Goal: Task Accomplishment & Management: Manage account settings

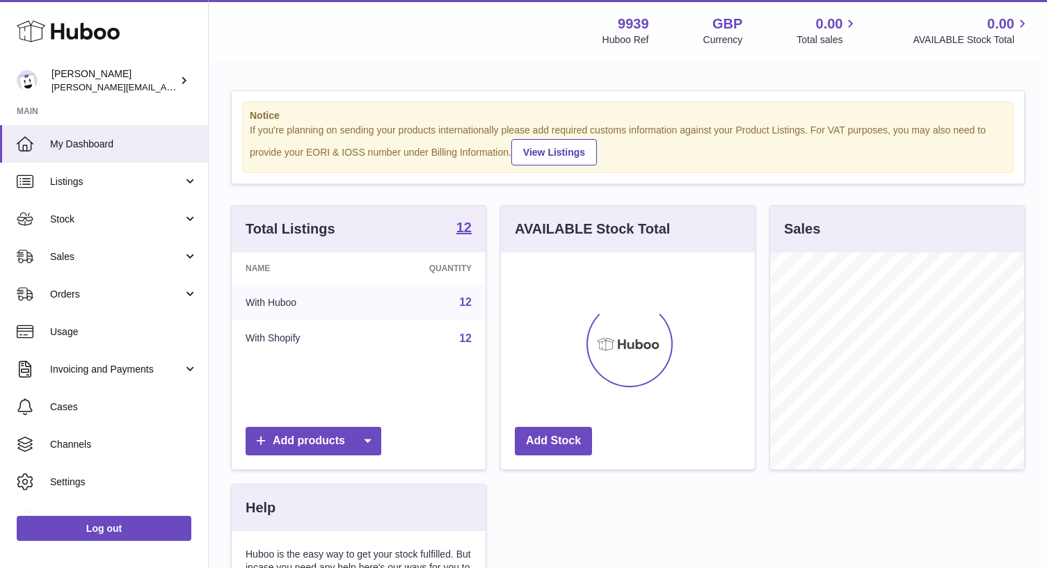
scroll to position [217, 254]
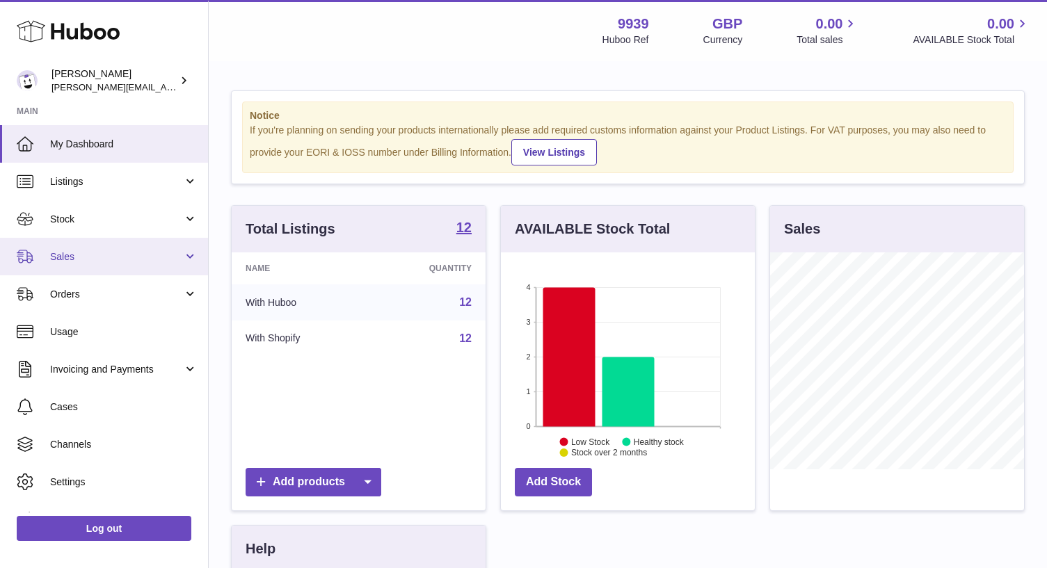
click at [147, 261] on link "Sales" at bounding box center [104, 257] width 208 height 38
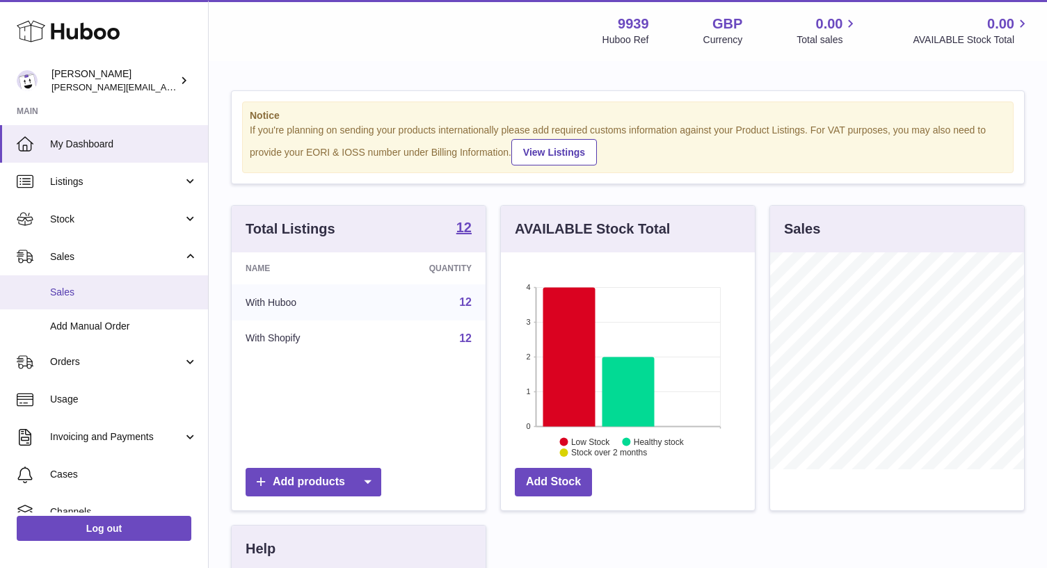
click at [144, 289] on span "Sales" at bounding box center [123, 292] width 147 height 13
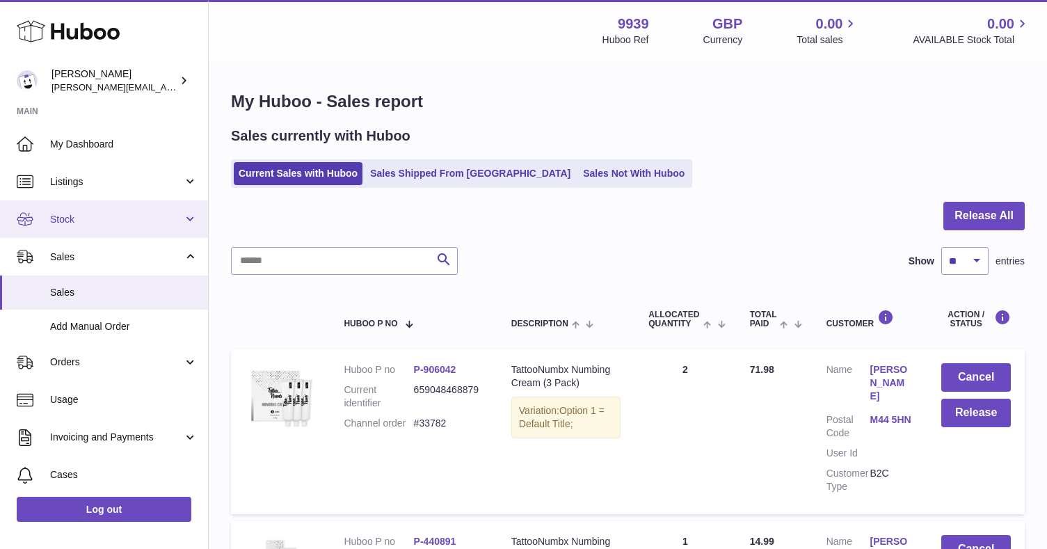
click at [108, 223] on span "Stock" at bounding box center [116, 219] width 133 height 13
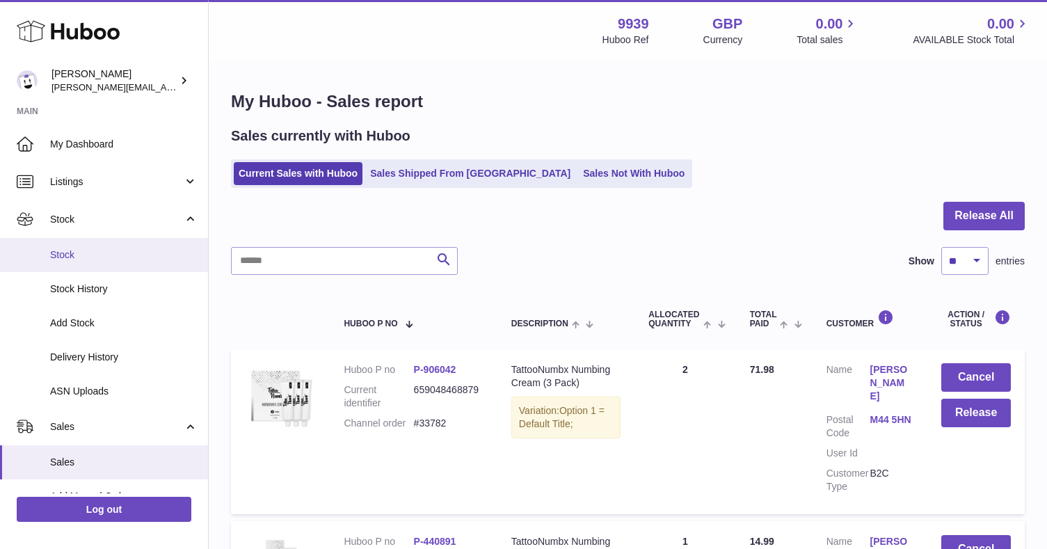
click at [109, 248] on span "Stock" at bounding box center [123, 254] width 147 height 13
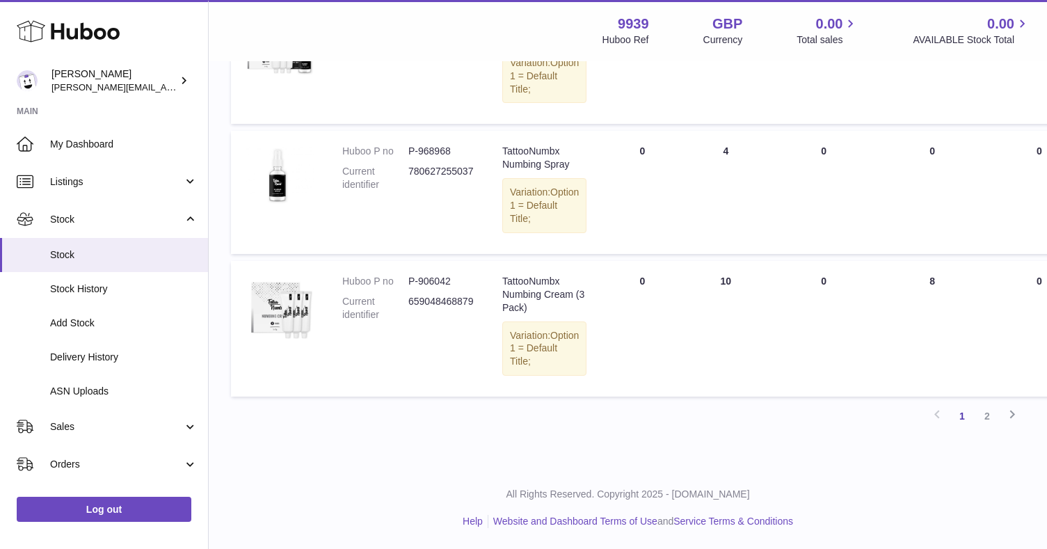
scroll to position [1225, 0]
click at [986, 424] on link "2" at bounding box center [986, 415] width 25 height 25
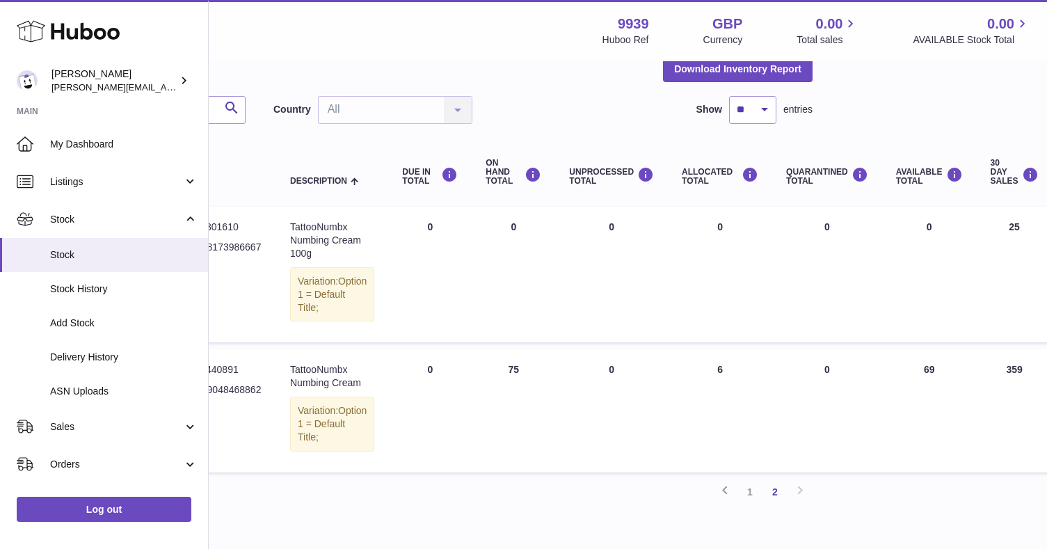
scroll to position [70, 0]
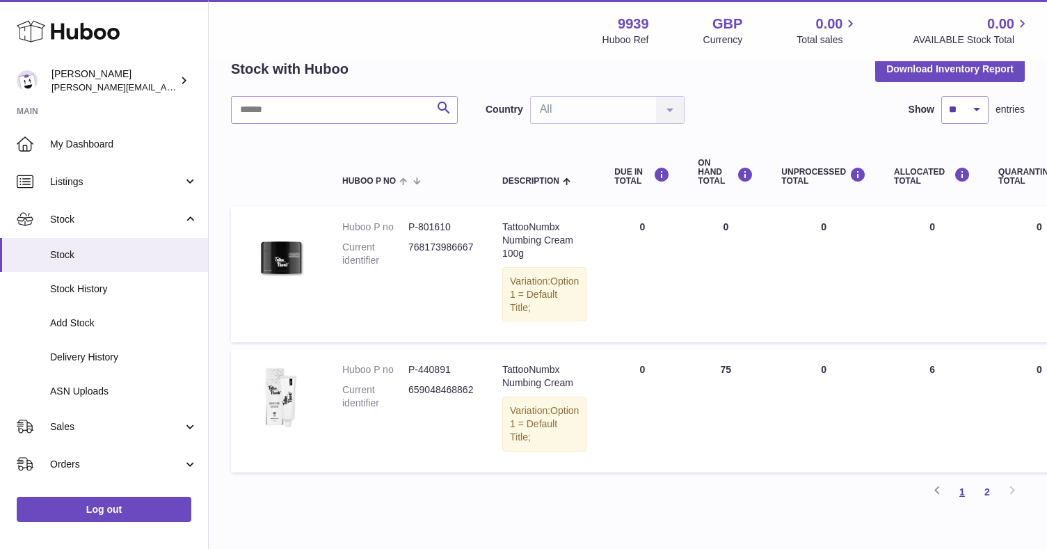
click at [964, 495] on link "1" at bounding box center [961, 491] width 25 height 25
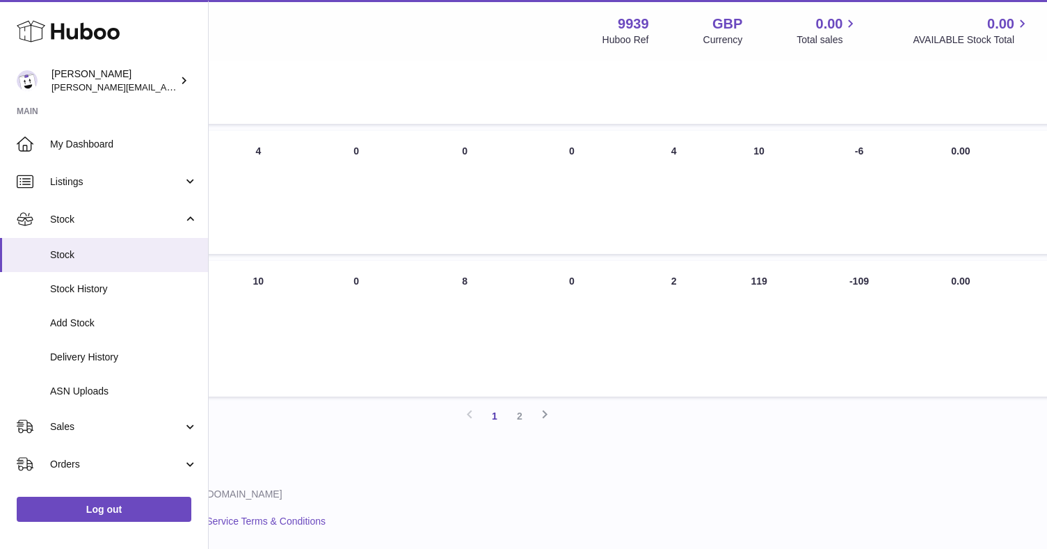
scroll to position [1225, 467]
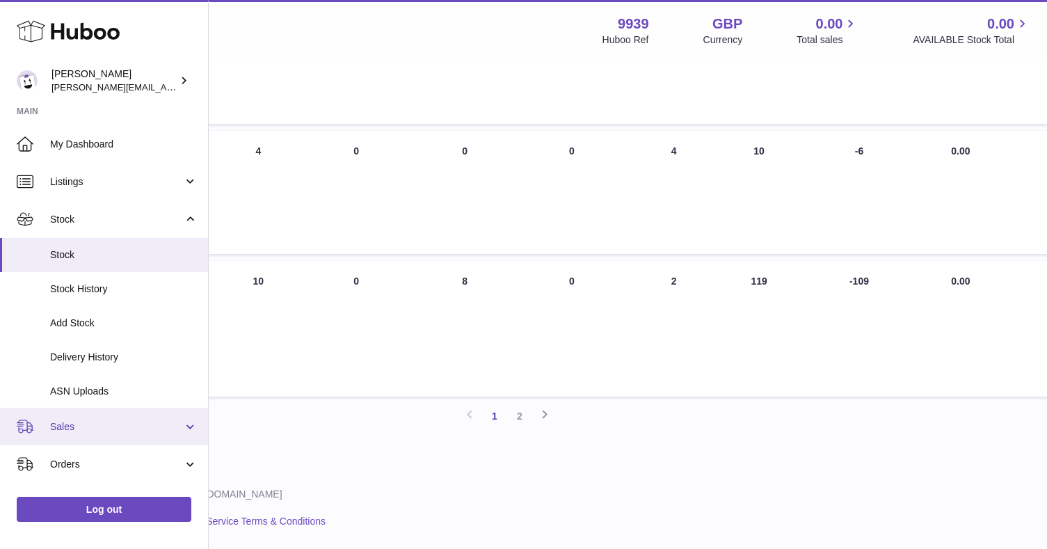
click at [146, 433] on link "Sales" at bounding box center [104, 427] width 208 height 38
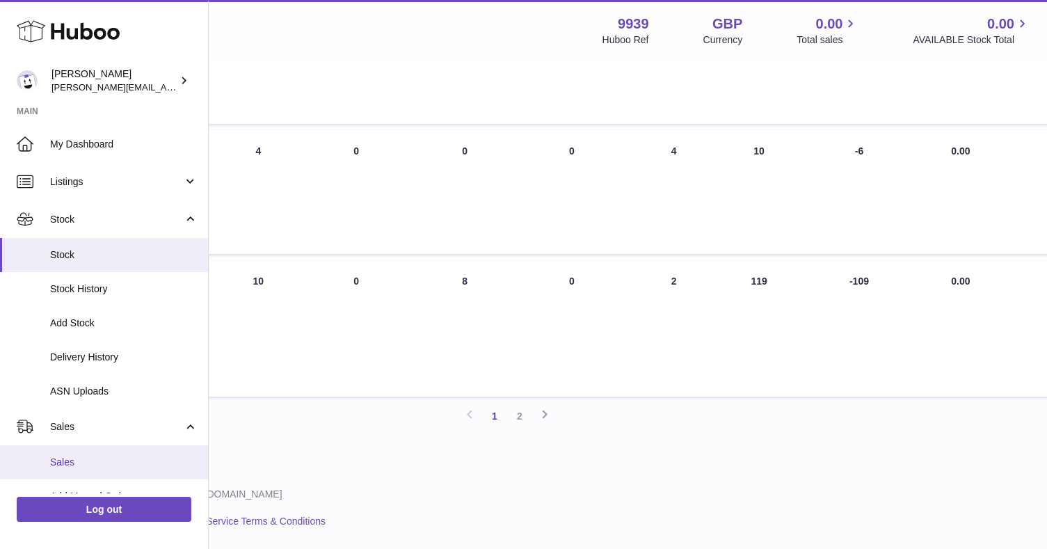
click at [140, 462] on span "Sales" at bounding box center [123, 462] width 147 height 13
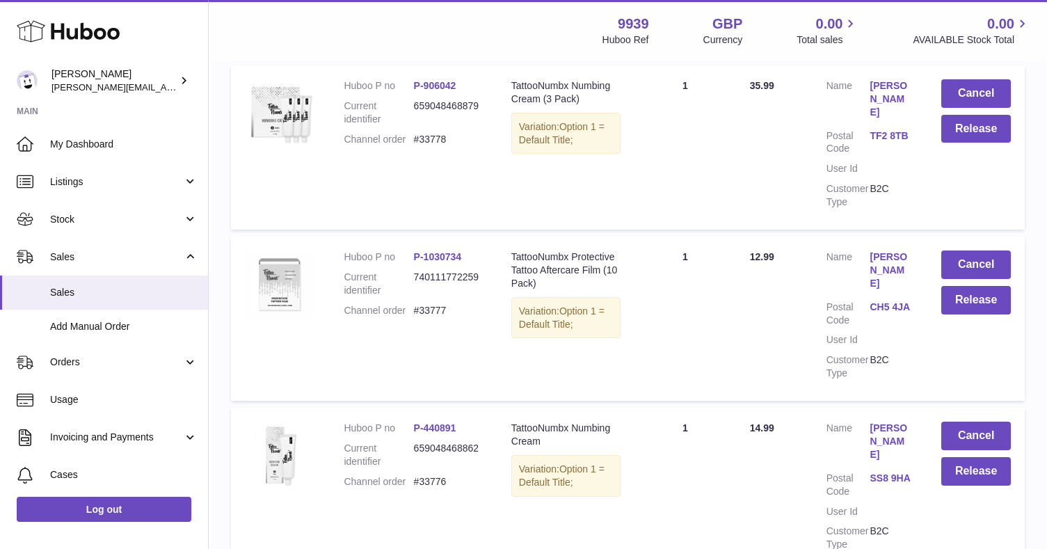
scroll to position [965, 0]
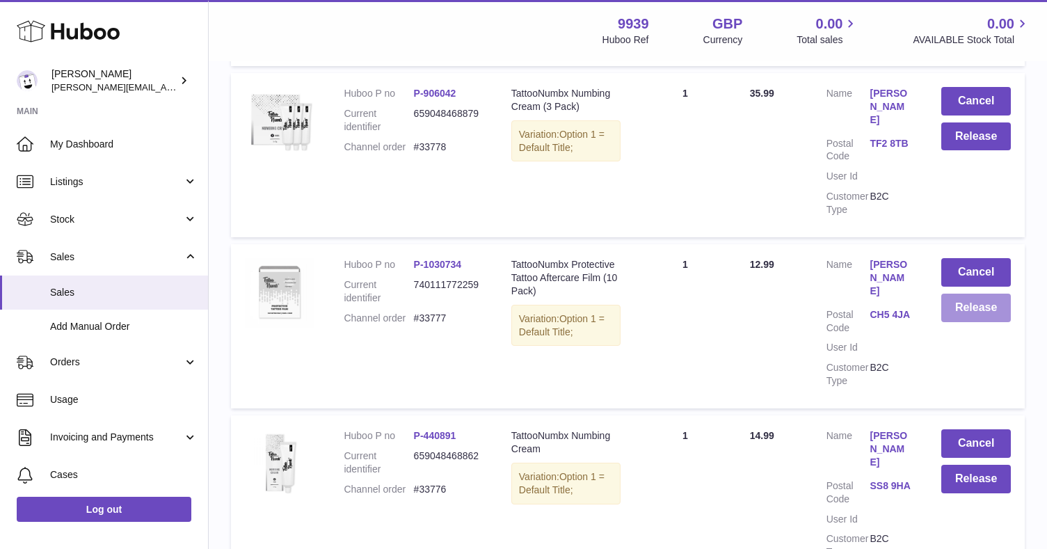
click at [957, 293] on button "Release" at bounding box center [976, 307] width 70 height 29
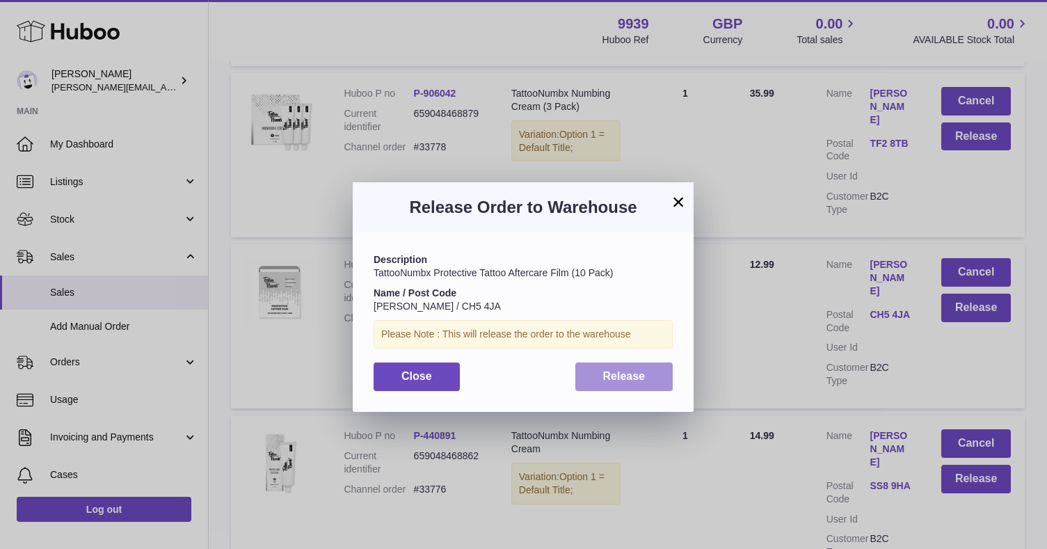
click at [624, 373] on span "Release" at bounding box center [624, 376] width 42 height 12
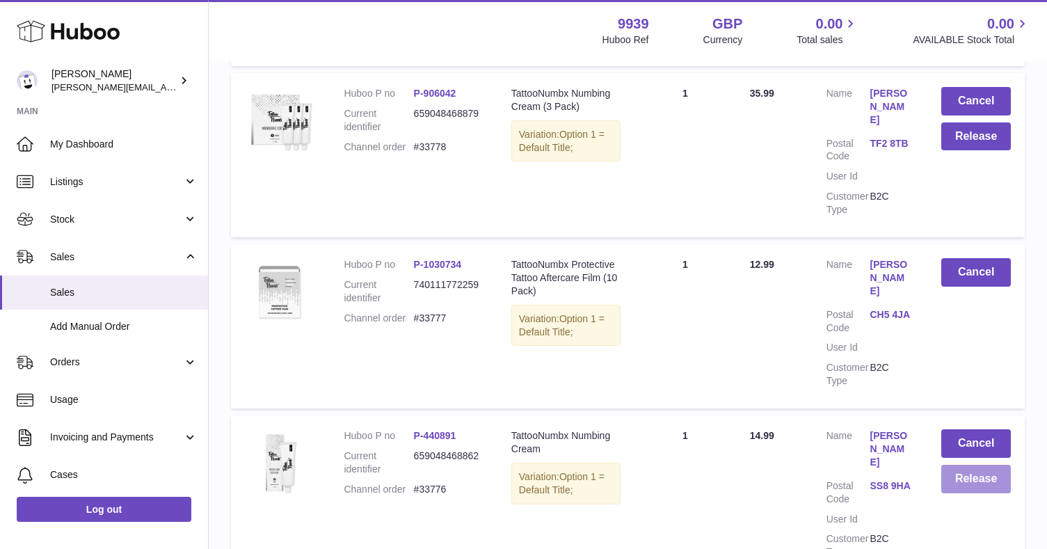
click at [955, 465] on button "Release" at bounding box center [976, 479] width 70 height 29
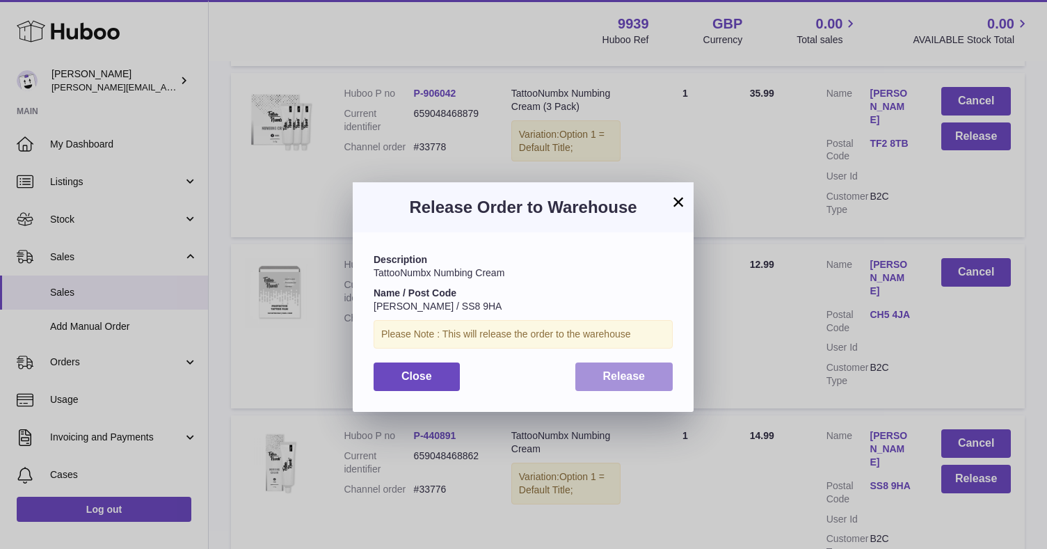
click at [649, 376] on button "Release" at bounding box center [624, 376] width 98 height 29
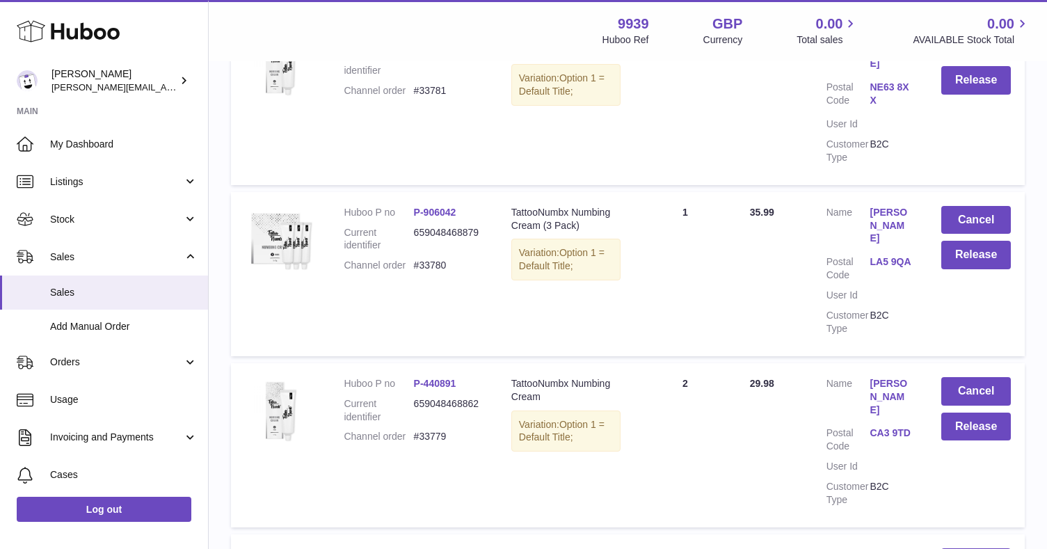
scroll to position [492, 0]
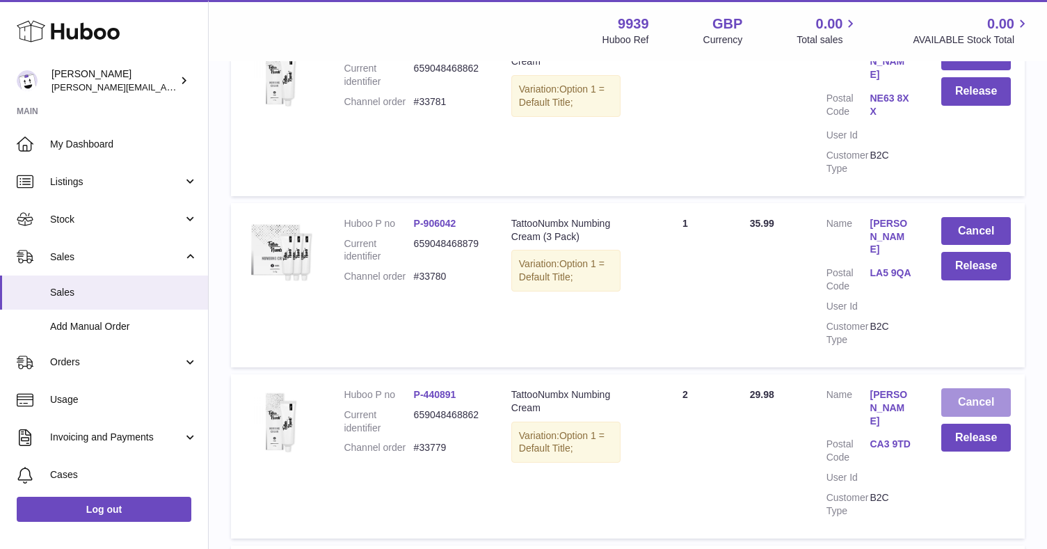
click at [960, 388] on button "Cancel" at bounding box center [976, 402] width 70 height 29
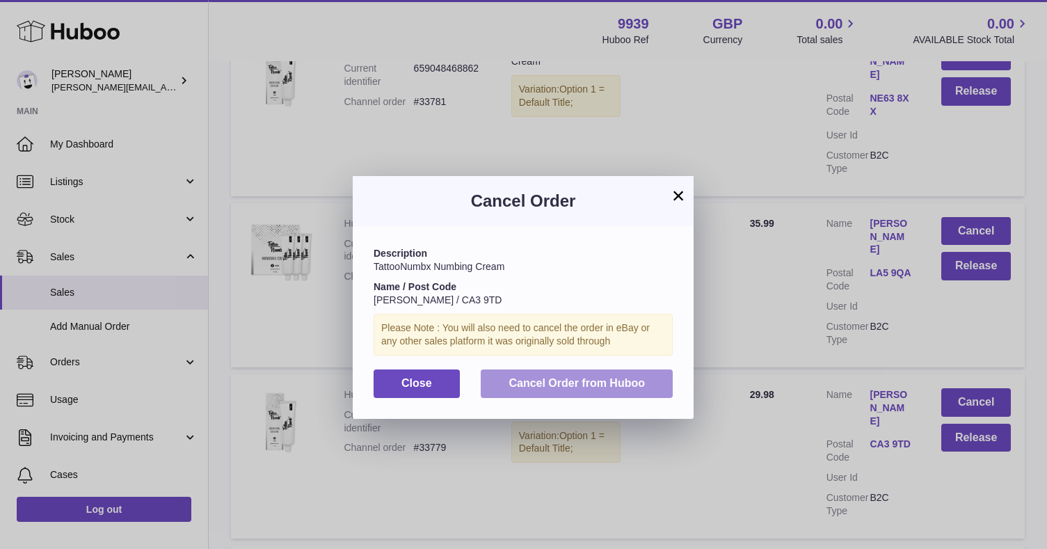
click at [630, 385] on span "Cancel Order from Huboo" at bounding box center [576, 383] width 136 height 12
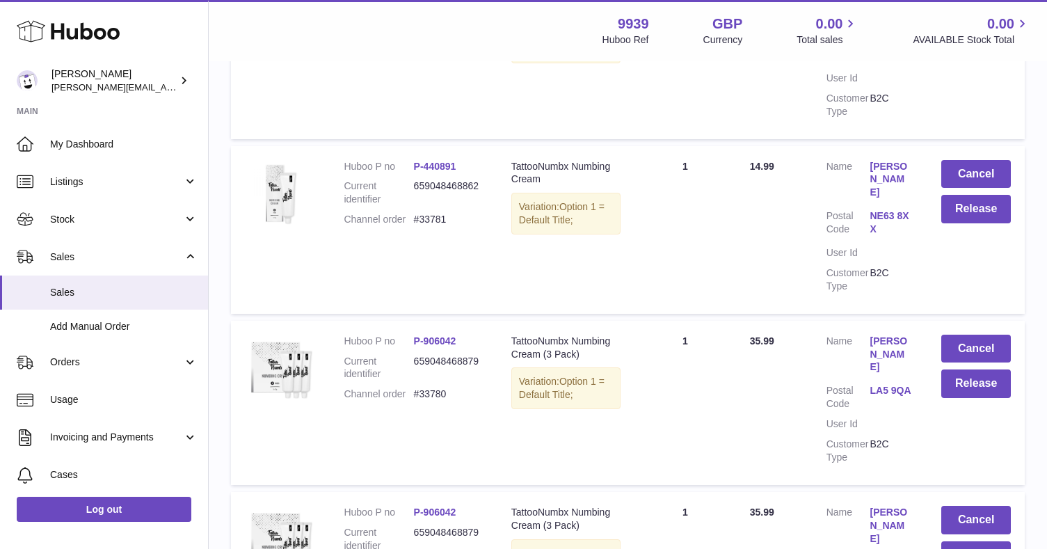
scroll to position [354, 0]
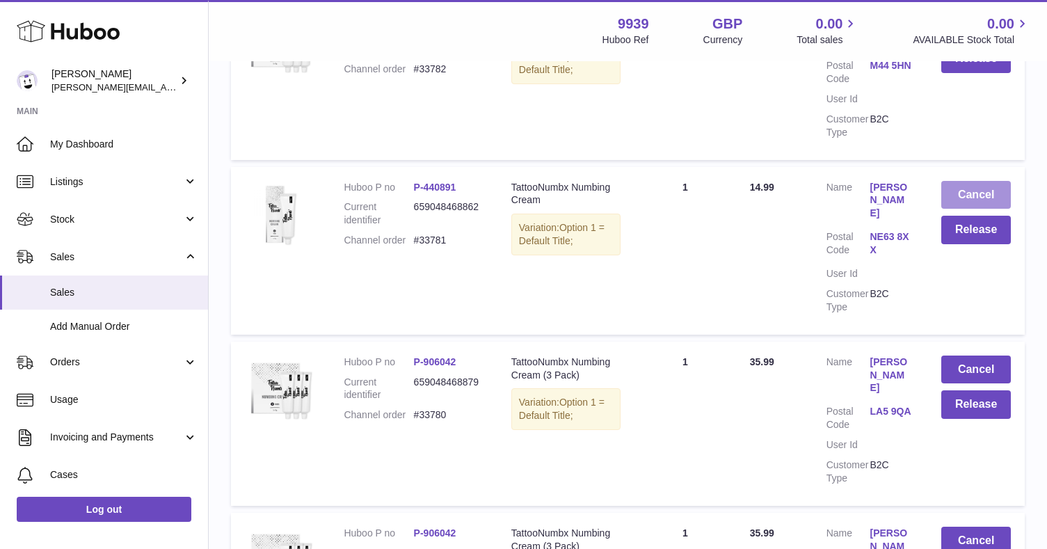
click at [965, 181] on button "Cancel" at bounding box center [976, 195] width 70 height 29
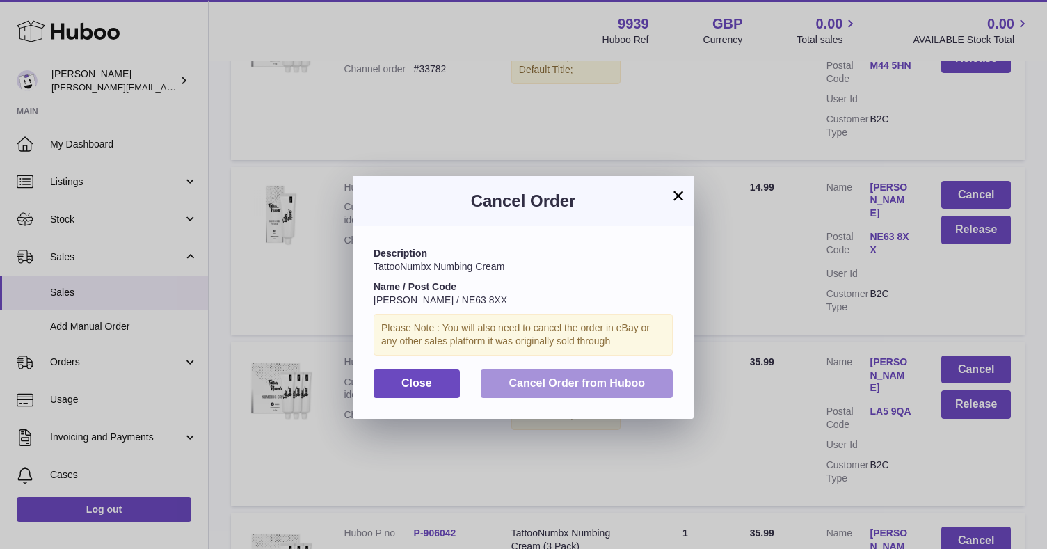
click at [656, 381] on button "Cancel Order from Huboo" at bounding box center [577, 383] width 192 height 29
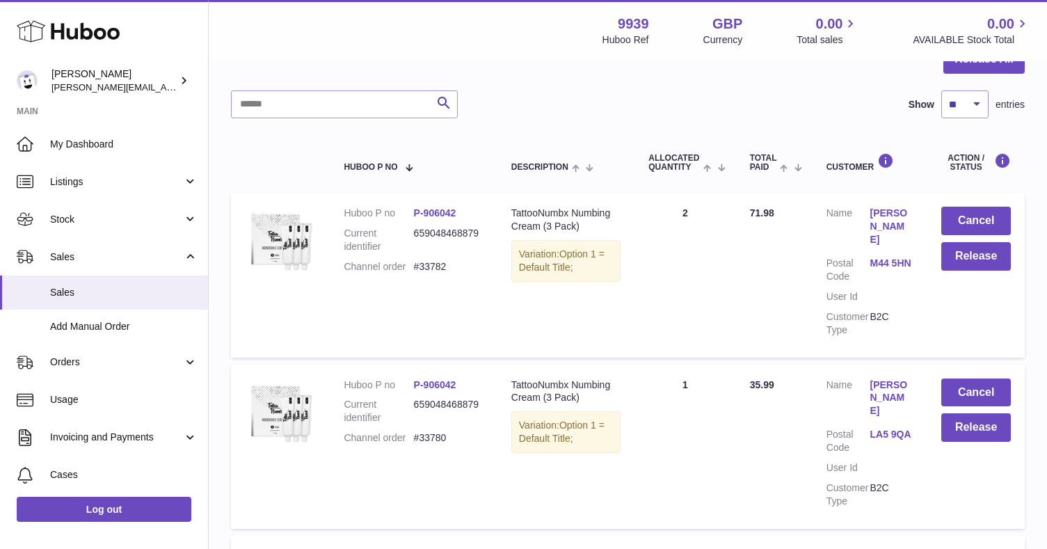
scroll to position [156, 0]
click at [983, 211] on button "Cancel" at bounding box center [976, 221] width 70 height 29
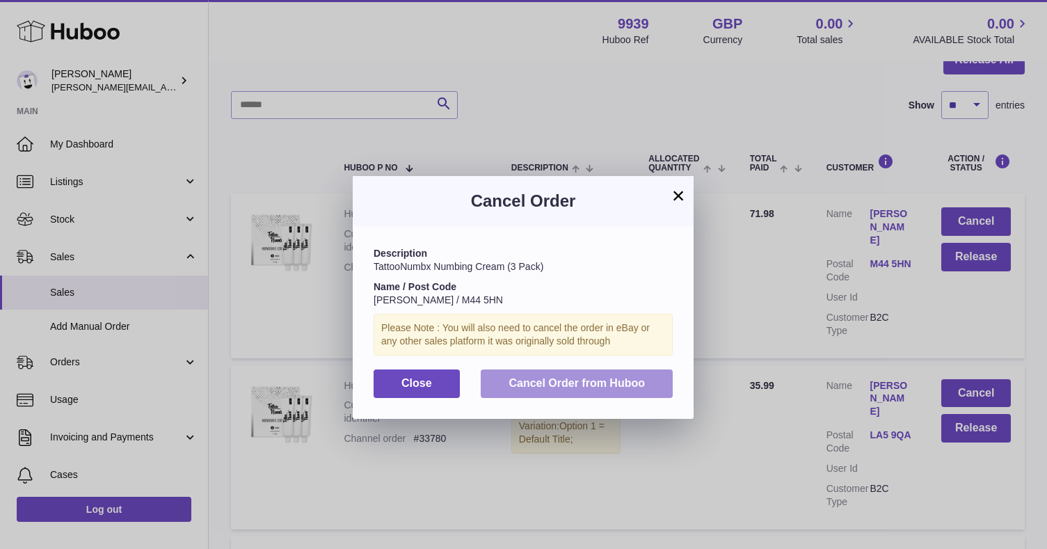
click at [651, 369] on button "Cancel Order from Huboo" at bounding box center [577, 383] width 192 height 29
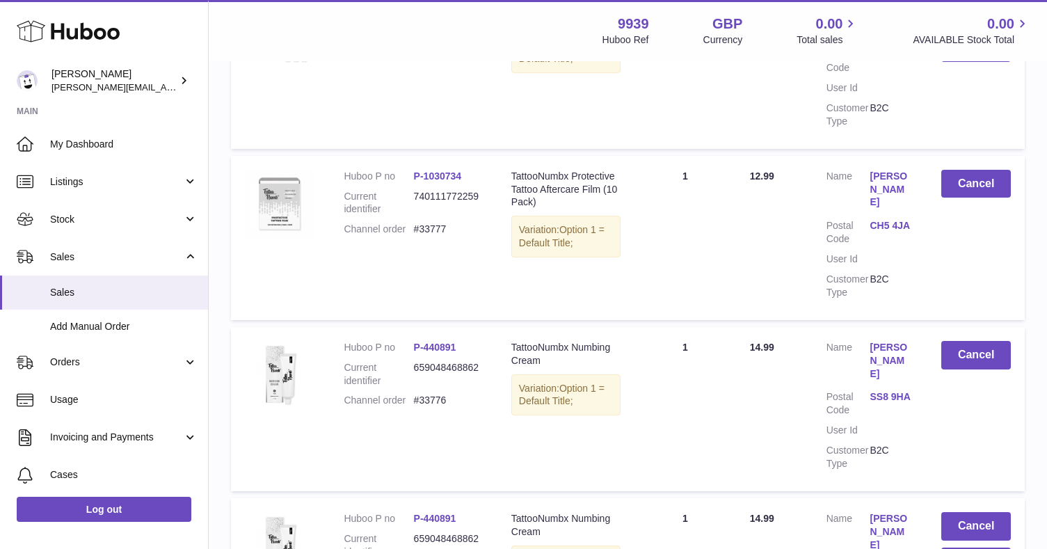
scroll to position [658, 0]
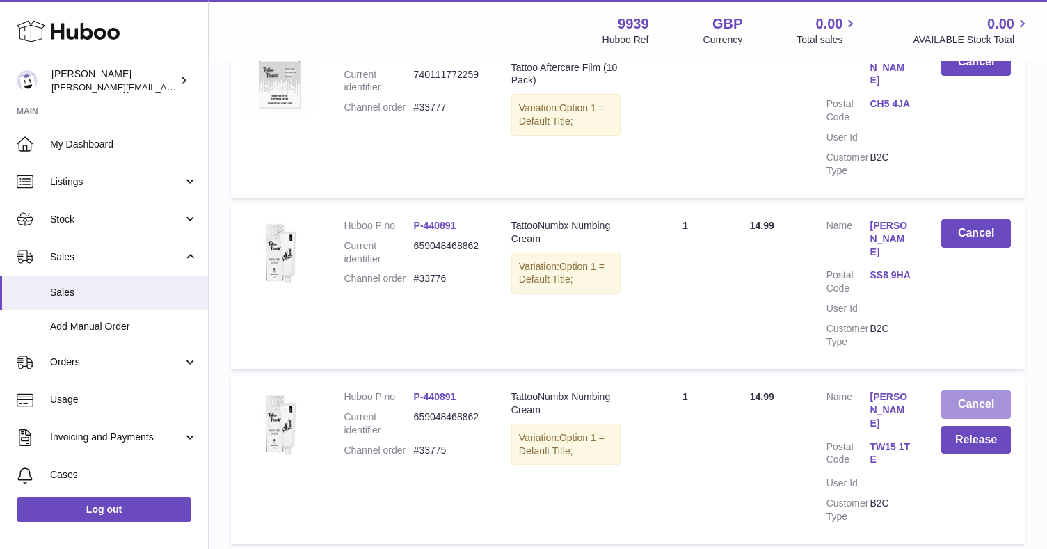
click at [985, 390] on button "Cancel" at bounding box center [976, 404] width 70 height 29
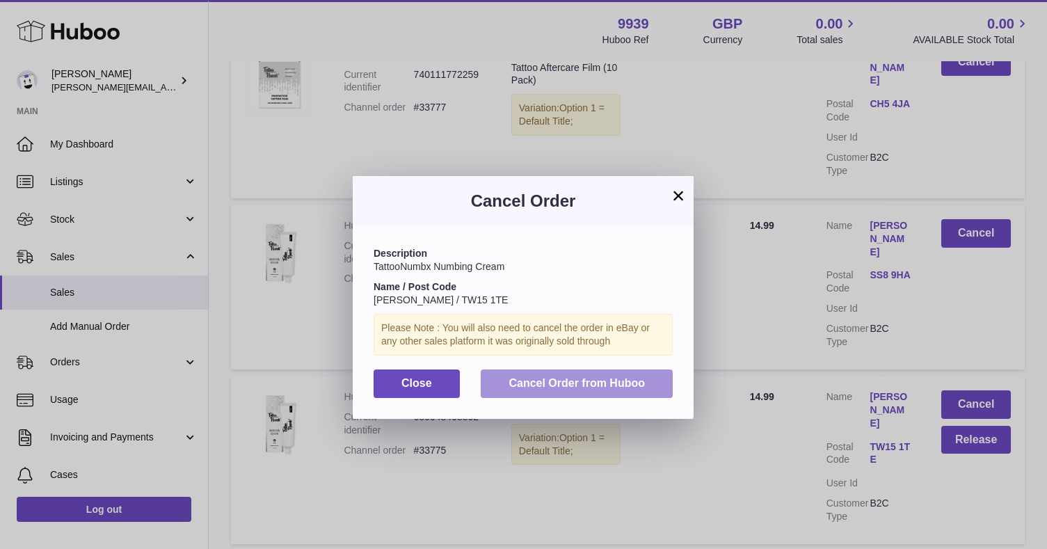
click at [668, 380] on button "Cancel Order from Huboo" at bounding box center [577, 383] width 192 height 29
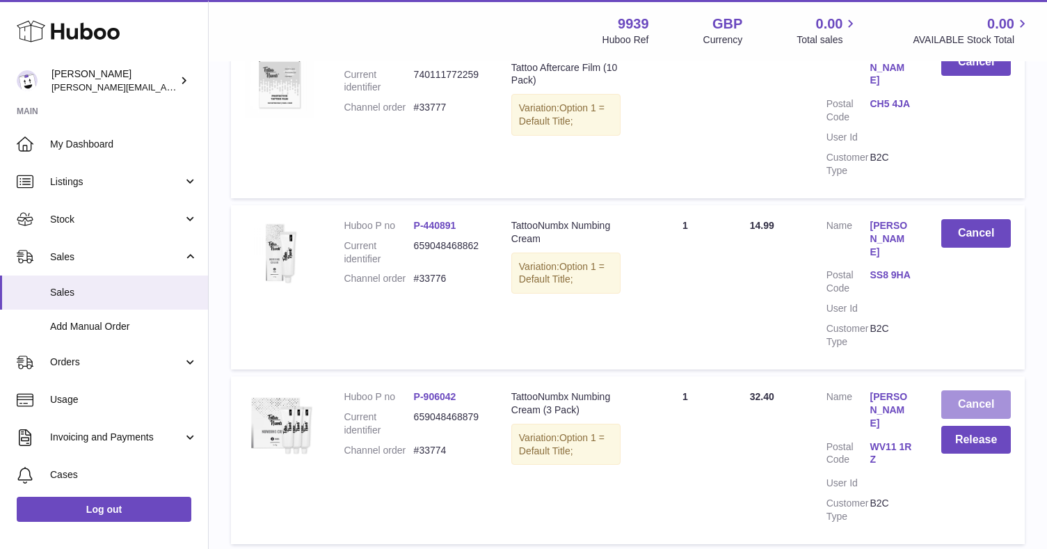
click at [965, 390] on button "Cancel" at bounding box center [976, 404] width 70 height 29
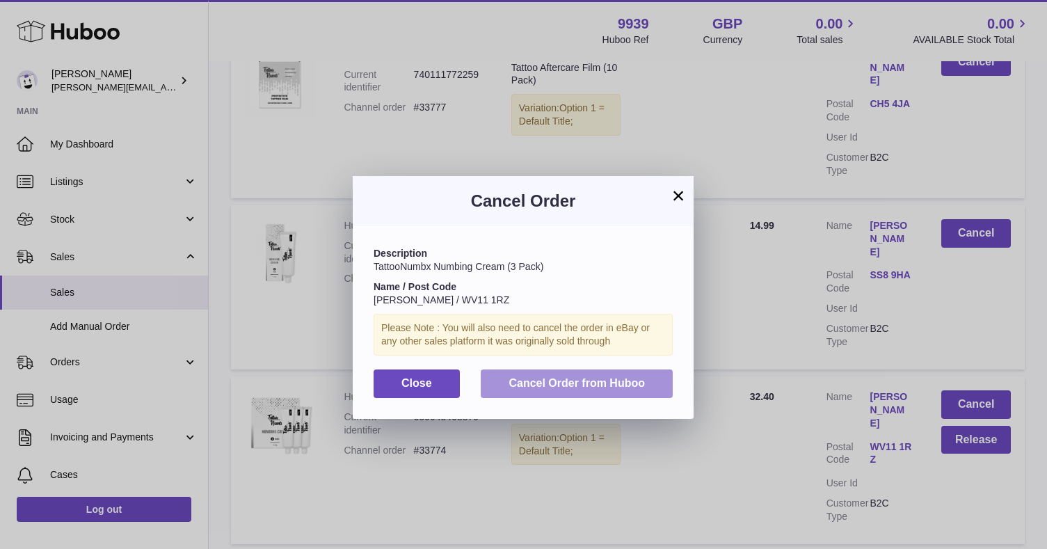
click at [666, 380] on button "Cancel Order from Huboo" at bounding box center [577, 383] width 192 height 29
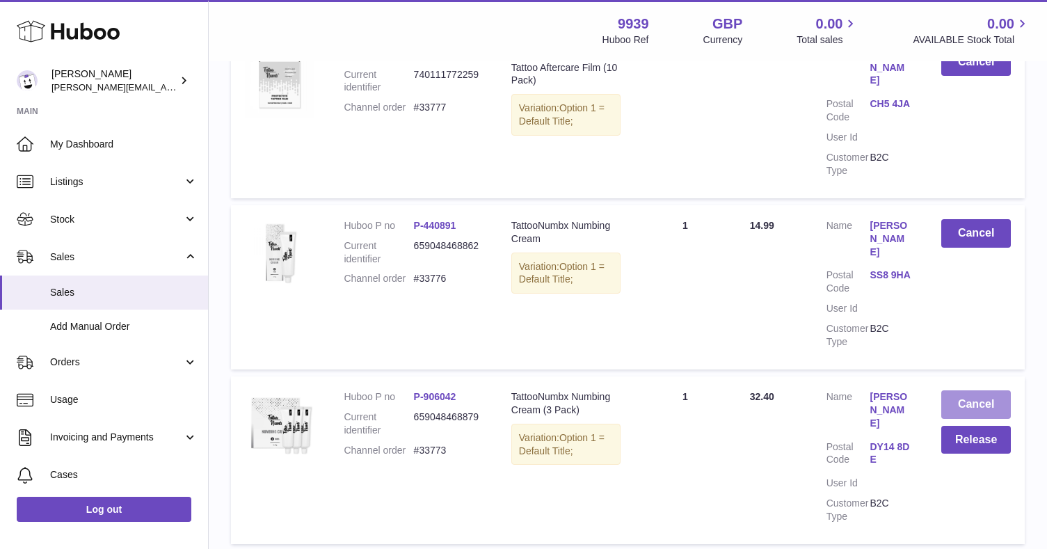
click at [982, 390] on button "Cancel" at bounding box center [976, 404] width 70 height 29
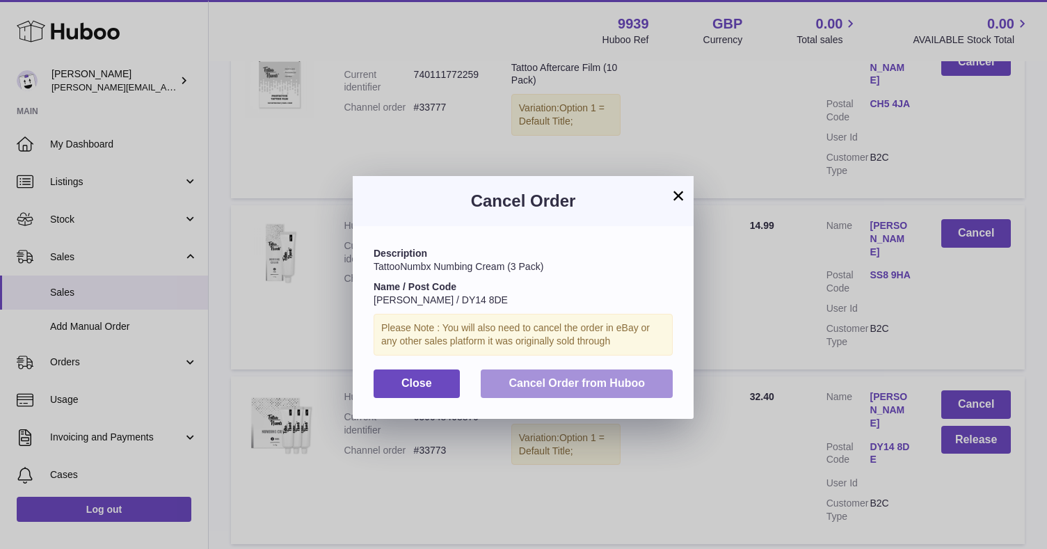
click at [602, 377] on span "Cancel Order from Huboo" at bounding box center [576, 383] width 136 height 12
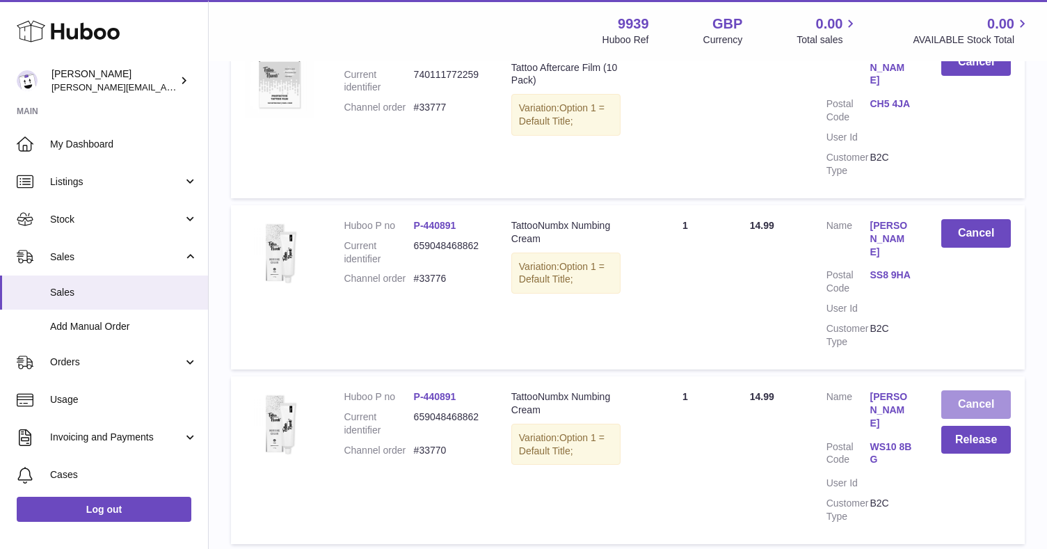
click at [949, 390] on button "Cancel" at bounding box center [976, 404] width 70 height 29
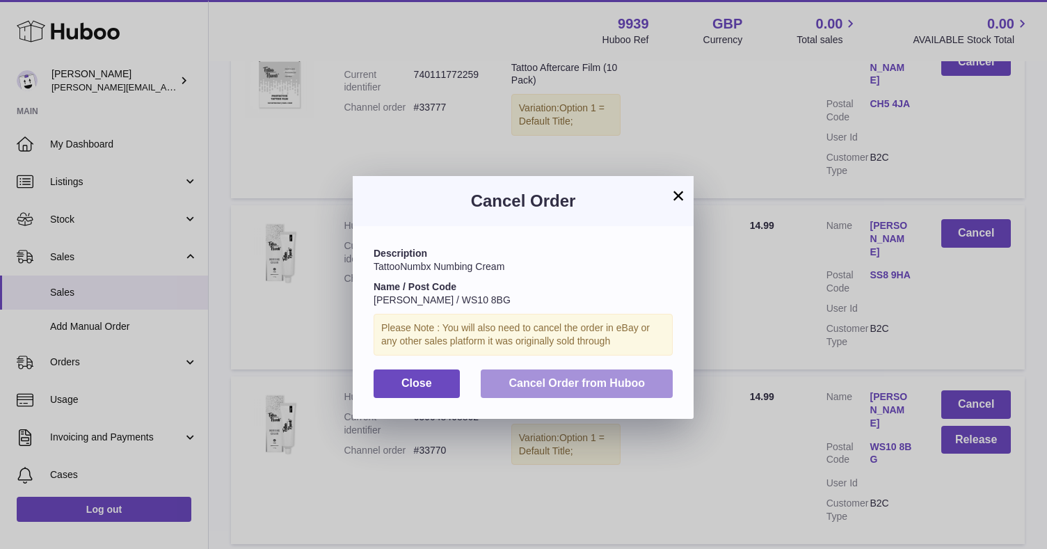
click at [573, 384] on span "Cancel Order from Huboo" at bounding box center [576, 383] width 136 height 12
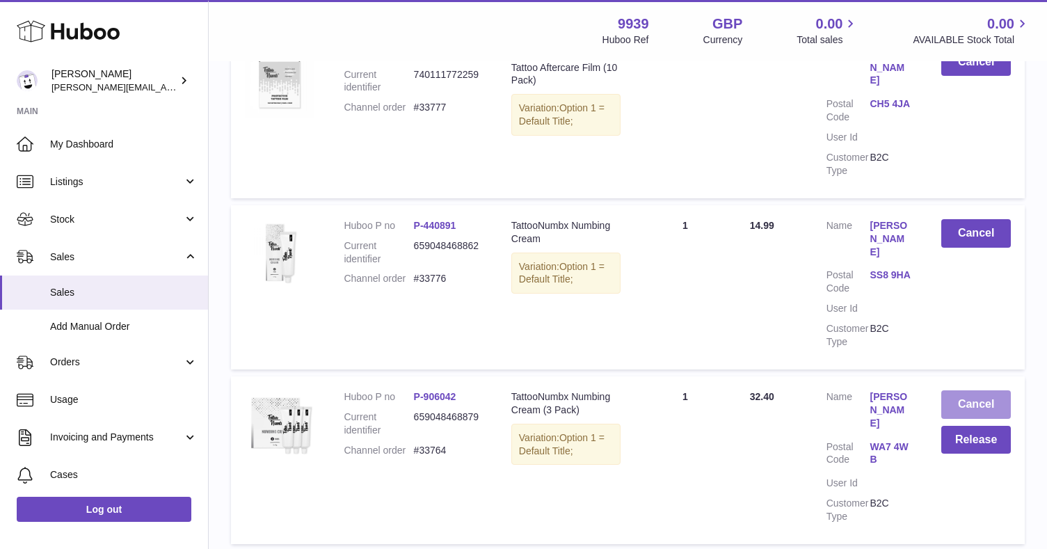
click at [956, 390] on button "Cancel" at bounding box center [976, 404] width 70 height 29
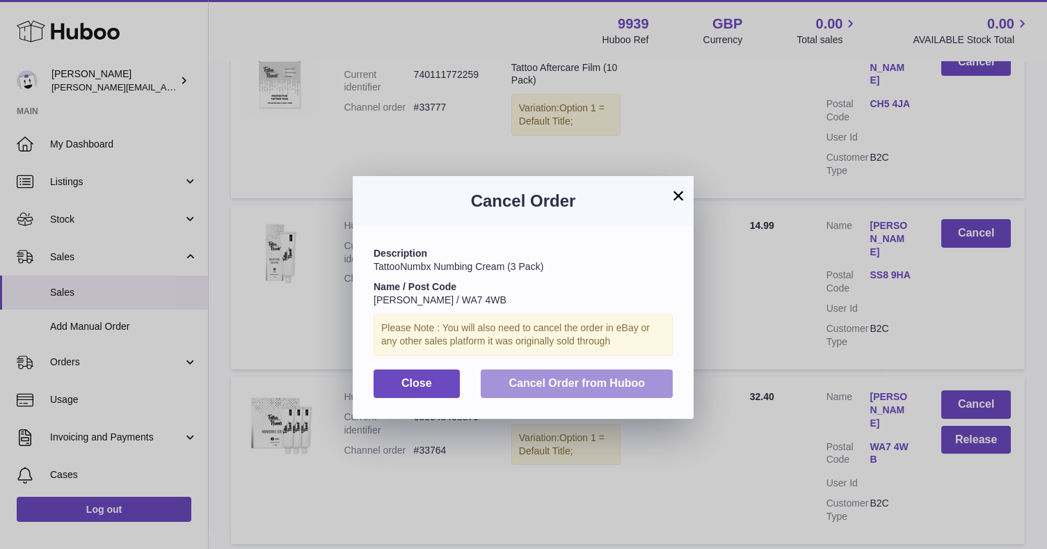
click at [634, 389] on button "Cancel Order from Huboo" at bounding box center [577, 383] width 192 height 29
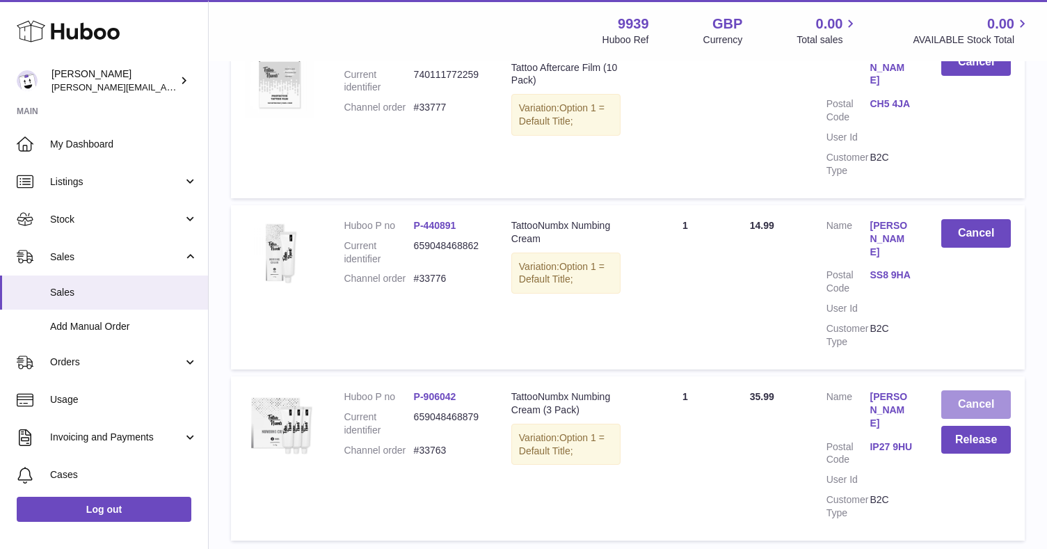
click at [990, 390] on button "Cancel" at bounding box center [976, 404] width 70 height 29
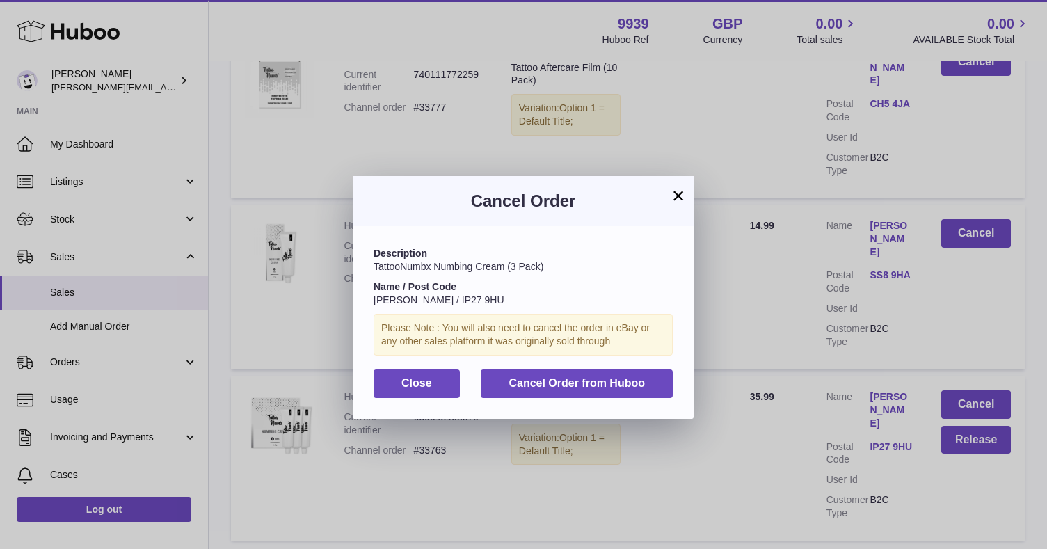
click at [645, 376] on button "Cancel Order from Huboo" at bounding box center [577, 383] width 192 height 29
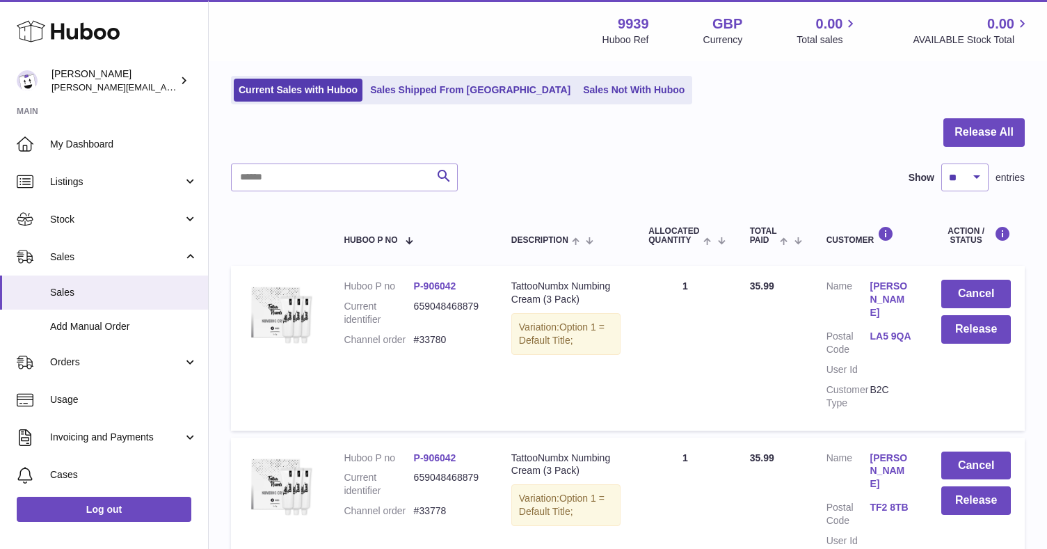
scroll to position [74, 0]
